Goal: Check status: Check status

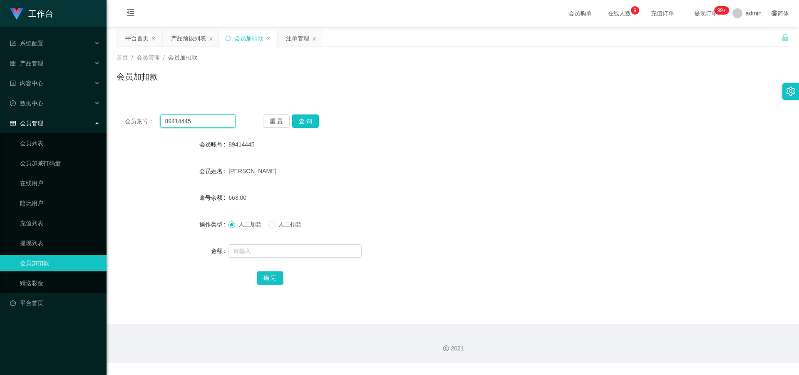
click at [205, 120] on input "89414445" at bounding box center [197, 120] width 75 height 13
type input "8"
click at [190, 127] on input "text" at bounding box center [197, 120] width 75 height 13
paste input "89414445"
type input "89414445"
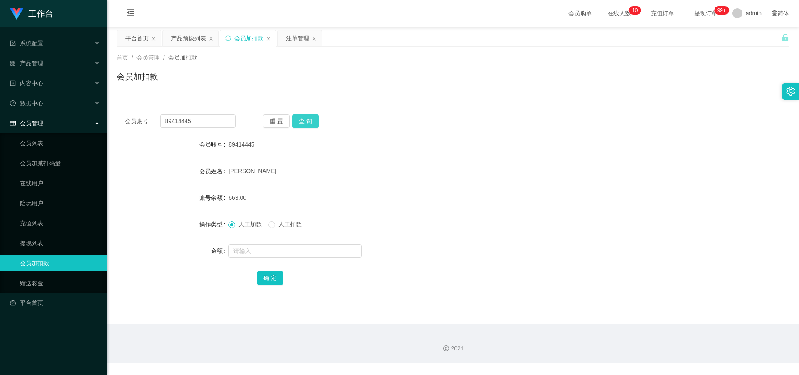
click at [307, 122] on button "查 询" at bounding box center [305, 120] width 27 height 13
click at [280, 250] on input "text" at bounding box center [294, 250] width 133 height 13
type input "3500"
click at [270, 283] on button "确 定" at bounding box center [270, 277] width 27 height 13
click at [186, 38] on div "产品预设列表" at bounding box center [188, 38] width 35 height 16
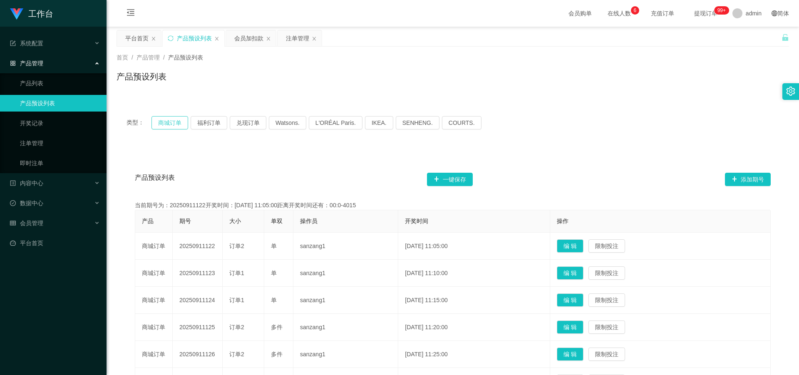
click at [173, 123] on button "商城订单" at bounding box center [169, 122] width 37 height 13
click at [210, 123] on button "福利订单" at bounding box center [208, 122] width 37 height 13
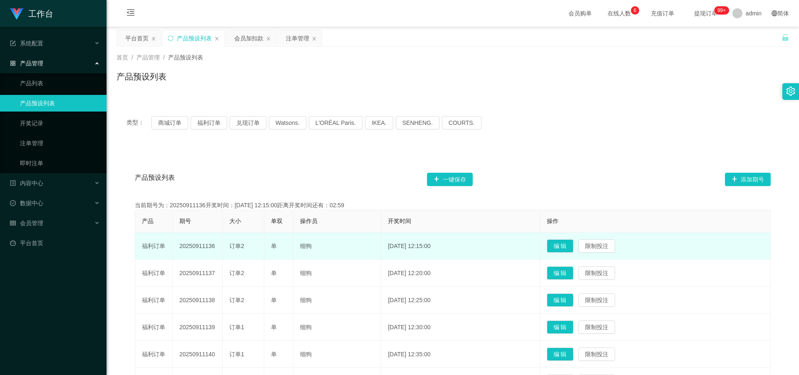
drag, startPoint x: 179, startPoint y: 247, endPoint x: 216, endPoint y: 250, distance: 37.6
click at [216, 250] on td "20250911136" at bounding box center [198, 246] width 50 height 27
copy td "20250911136"
